Goal: Task Accomplishment & Management: Use online tool/utility

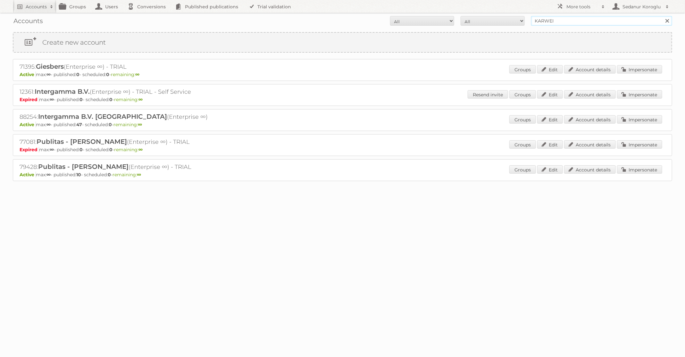
click at [558, 20] on input "KARWEI" at bounding box center [601, 21] width 141 height 10
click at [558, 19] on input "KARWEI" at bounding box center [601, 21] width 141 height 10
type input "Action"
click at [662, 16] on input "Search" at bounding box center [667, 21] width 10 height 10
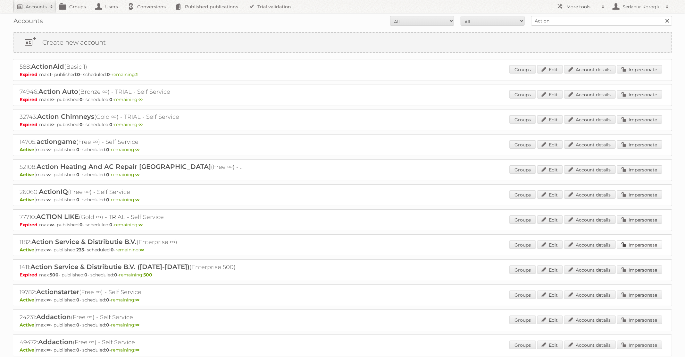
click at [643, 242] on link "Impersonate" at bounding box center [639, 244] width 45 height 8
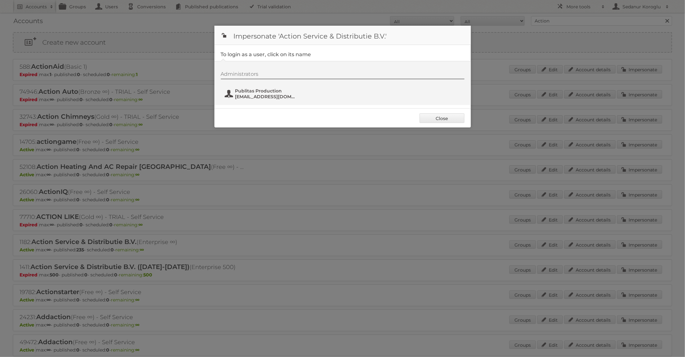
click at [273, 91] on span "Publitas Production" at bounding box center [266, 91] width 62 height 6
